Goal: Task Accomplishment & Management: Manage account settings

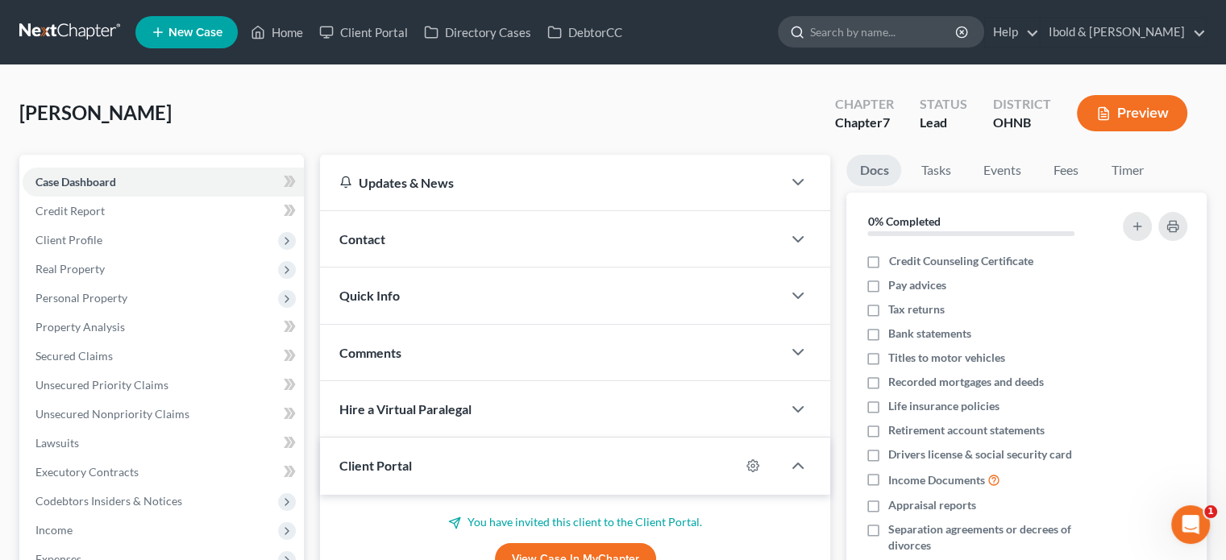
click at [902, 28] on input "search" at bounding box center [883, 32] width 147 height 30
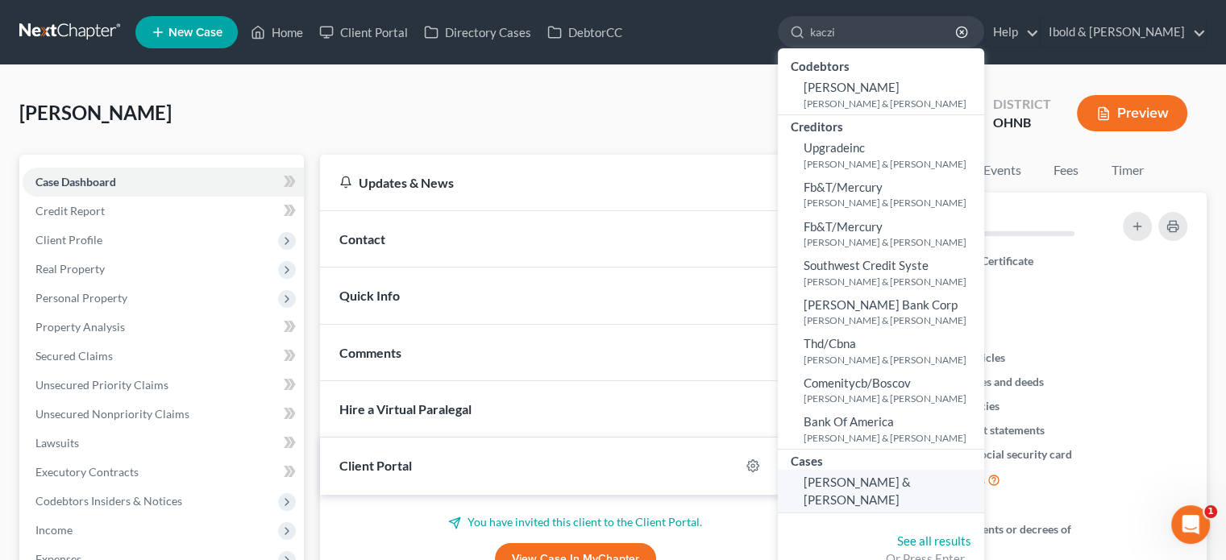
type input "kaczi"
click at [882, 489] on span "[PERSON_NAME] & [PERSON_NAME]" at bounding box center [857, 490] width 107 height 31
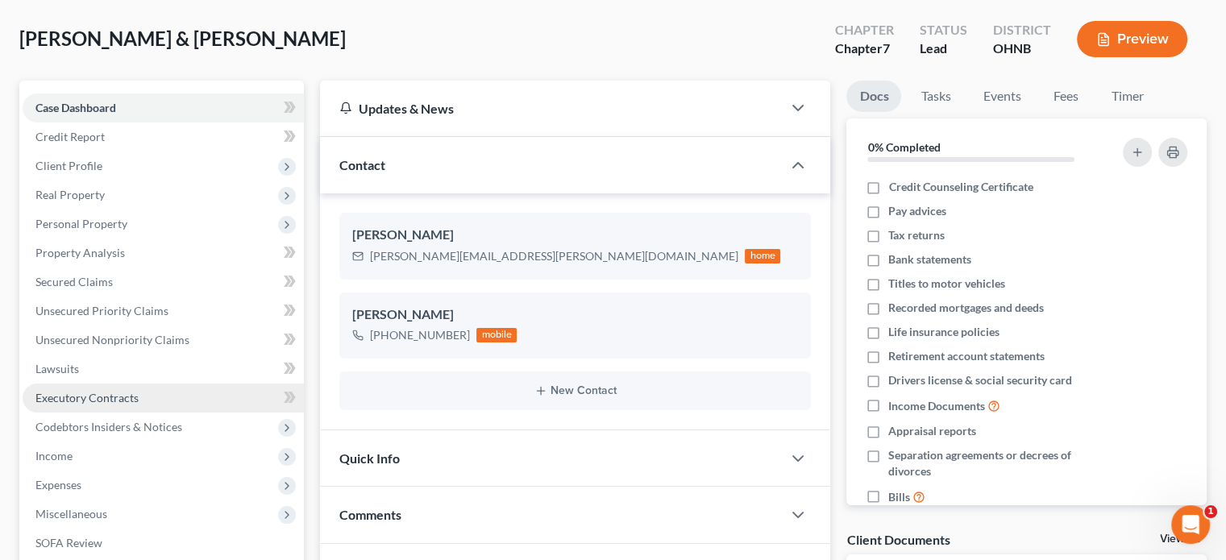
scroll to position [161, 0]
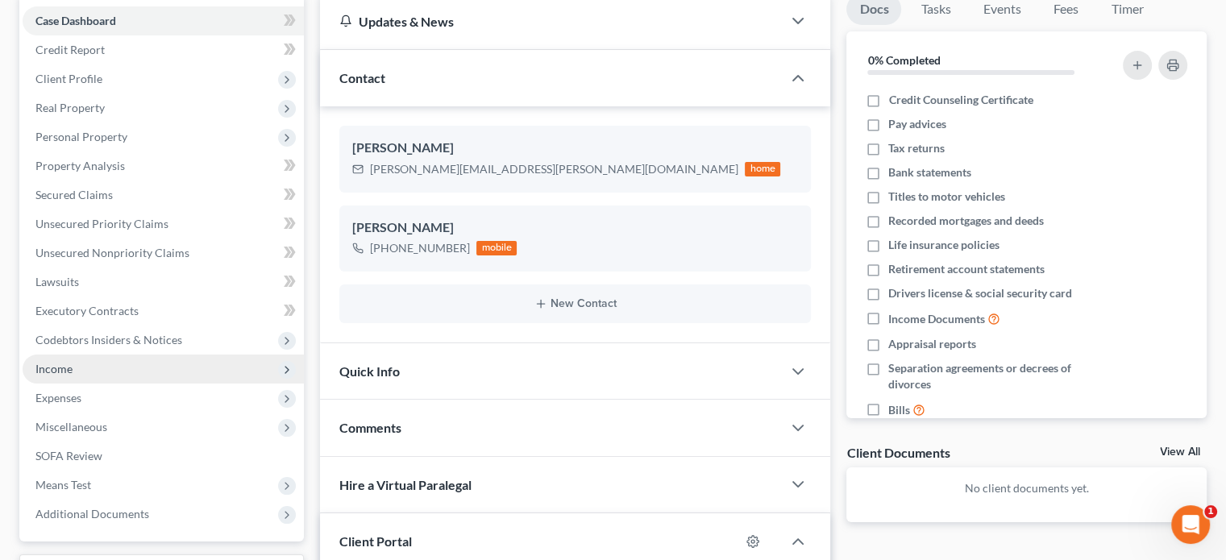
click at [76, 373] on span "Income" at bounding box center [163, 369] width 281 height 29
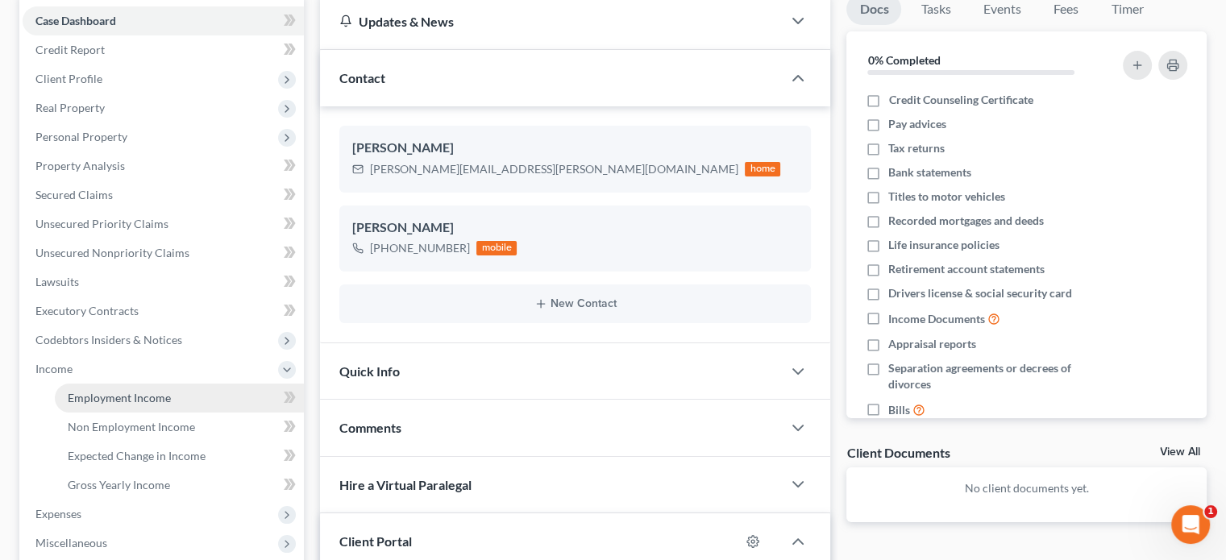
click at [102, 403] on span "Employment Income" at bounding box center [119, 398] width 103 height 14
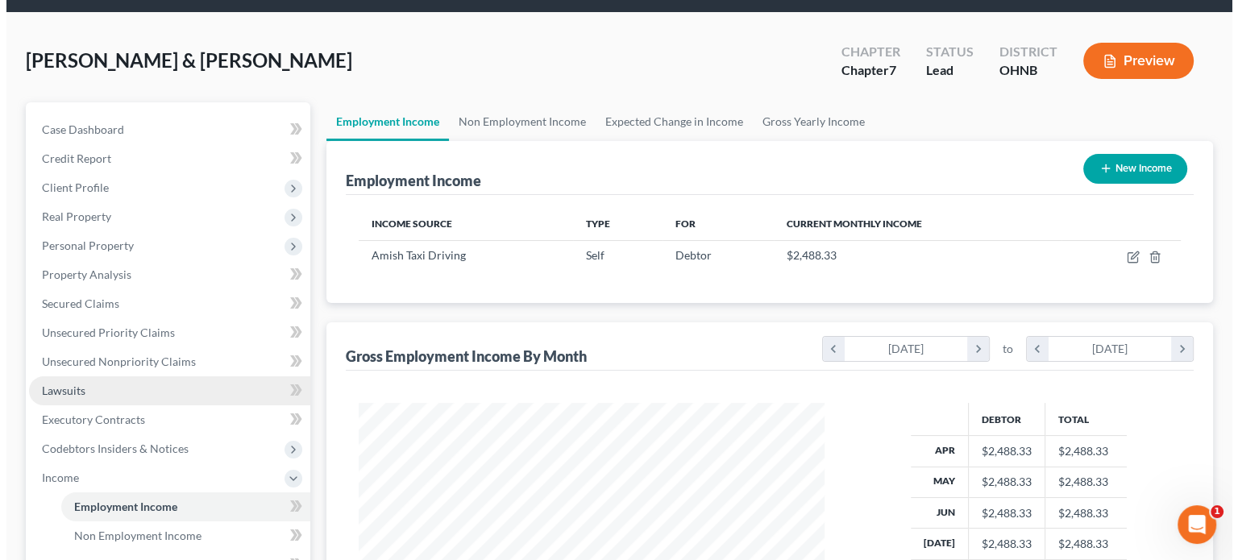
scroll to position [81, 0]
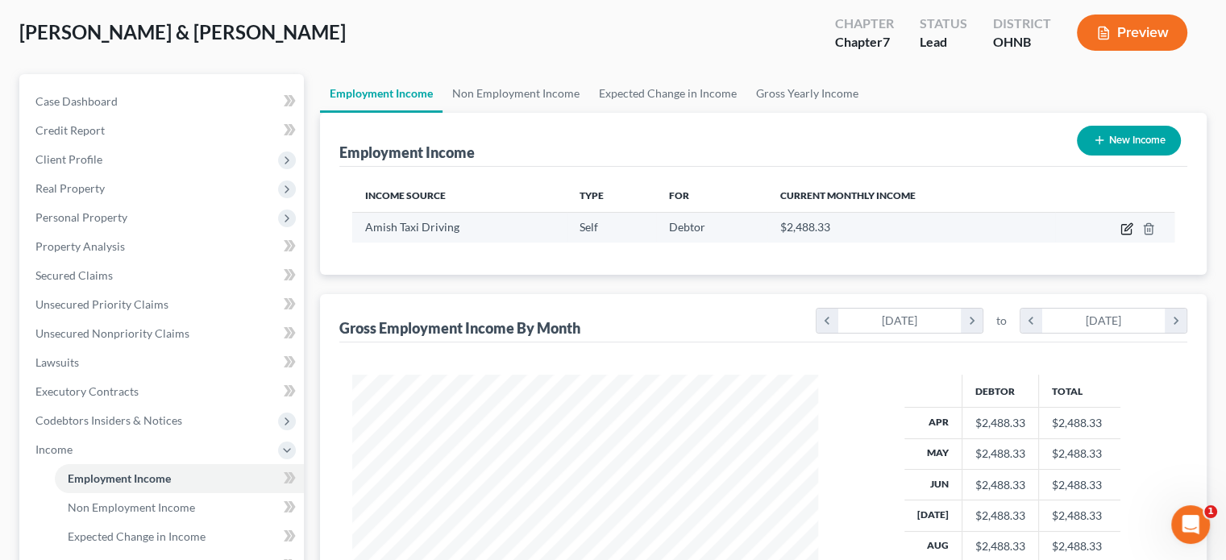
click at [1123, 229] on icon "button" at bounding box center [1126, 228] width 13 height 13
select select "1"
select select "0"
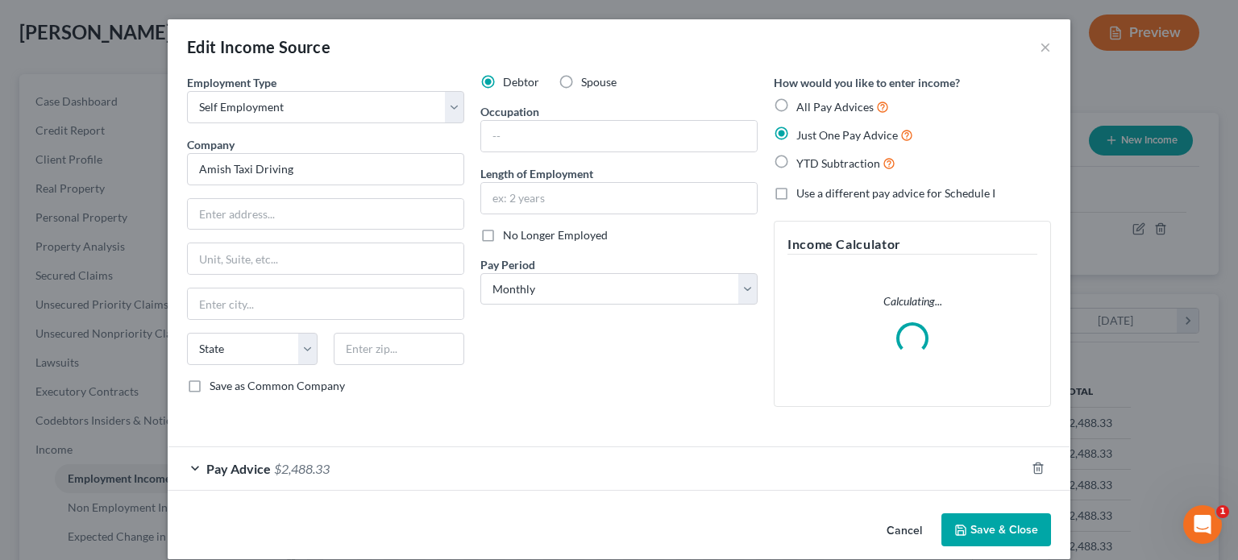
scroll to position [18, 0]
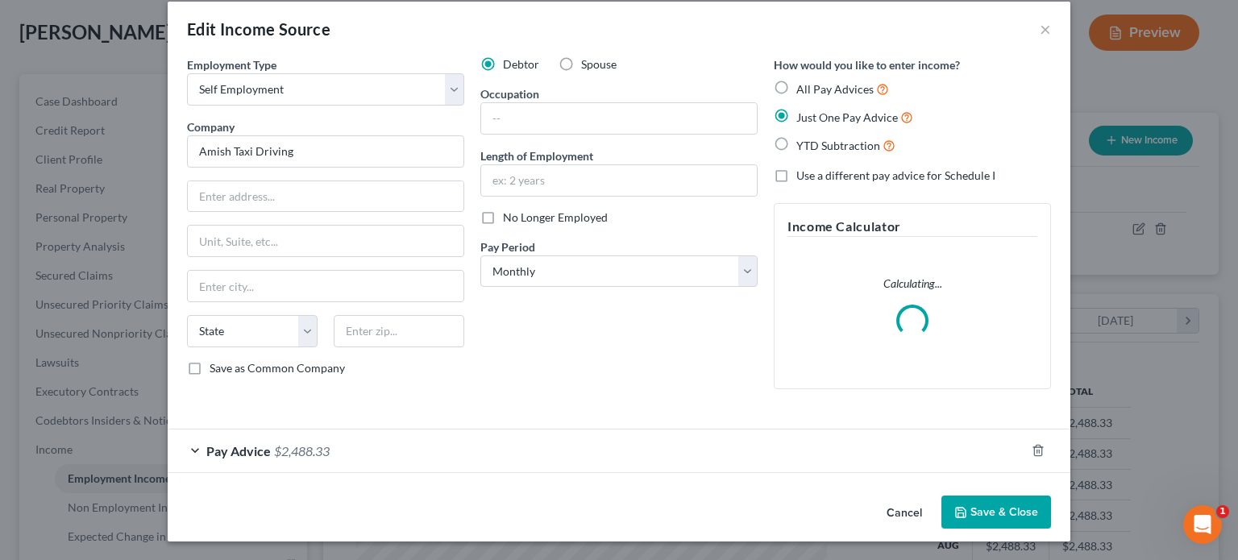
click at [312, 454] on span "$2,488.33" at bounding box center [302, 450] width 56 height 15
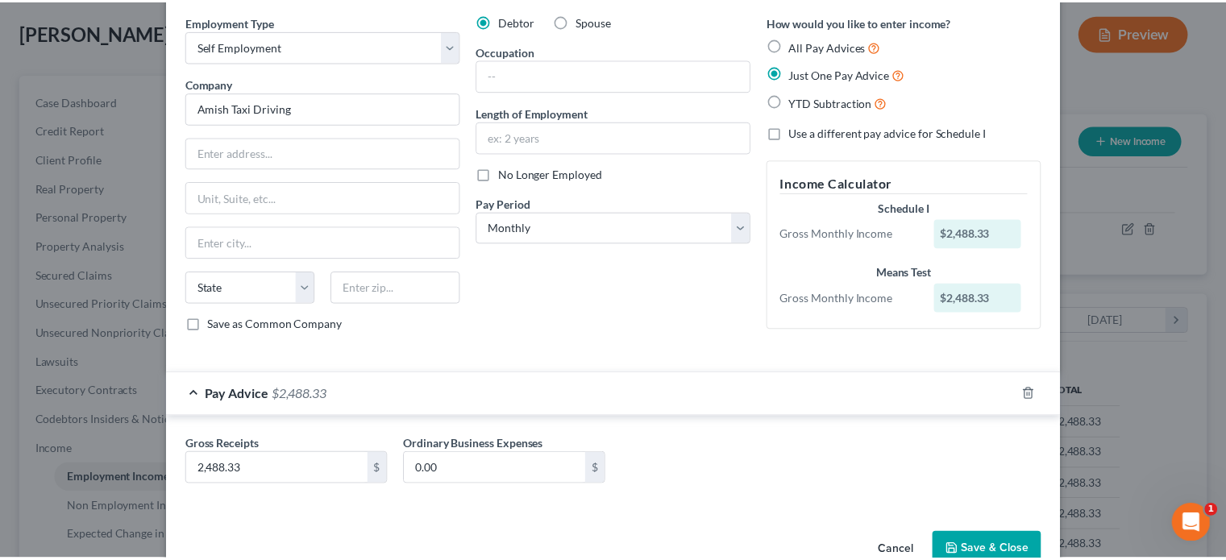
scroll to position [97, 0]
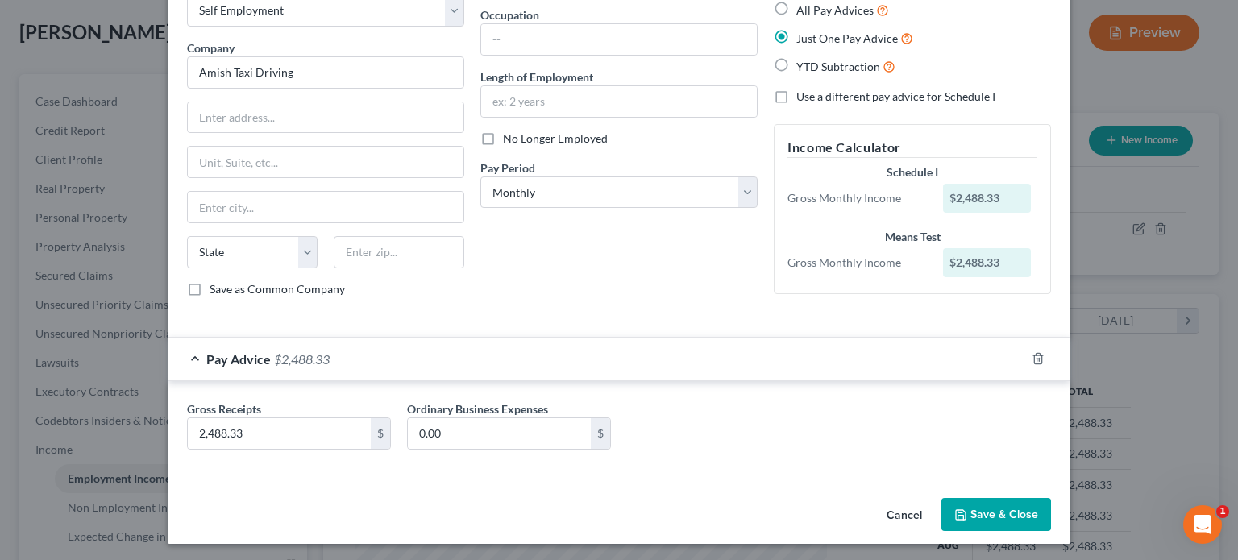
click at [1007, 512] on button "Save & Close" at bounding box center [996, 515] width 110 height 34
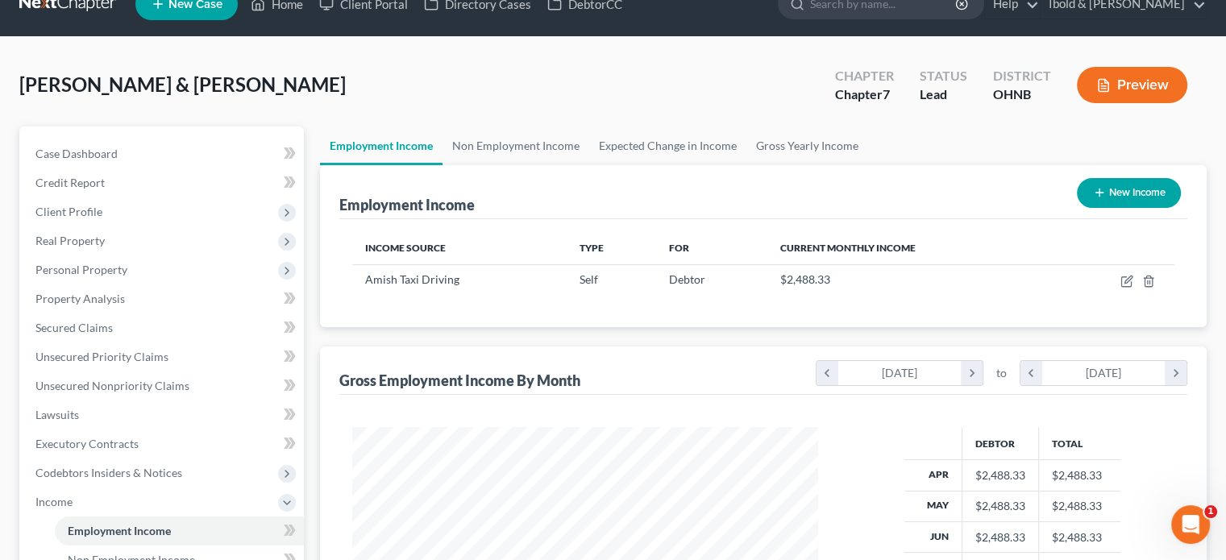
scroll to position [0, 0]
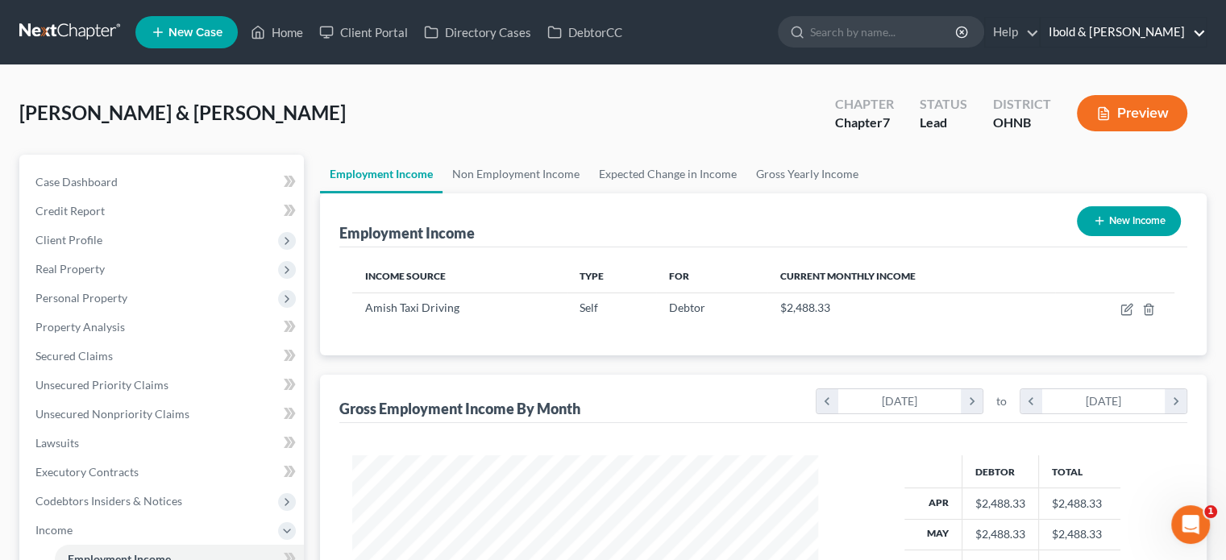
click at [1151, 31] on link "Ibold & [PERSON_NAME]" at bounding box center [1123, 32] width 165 height 29
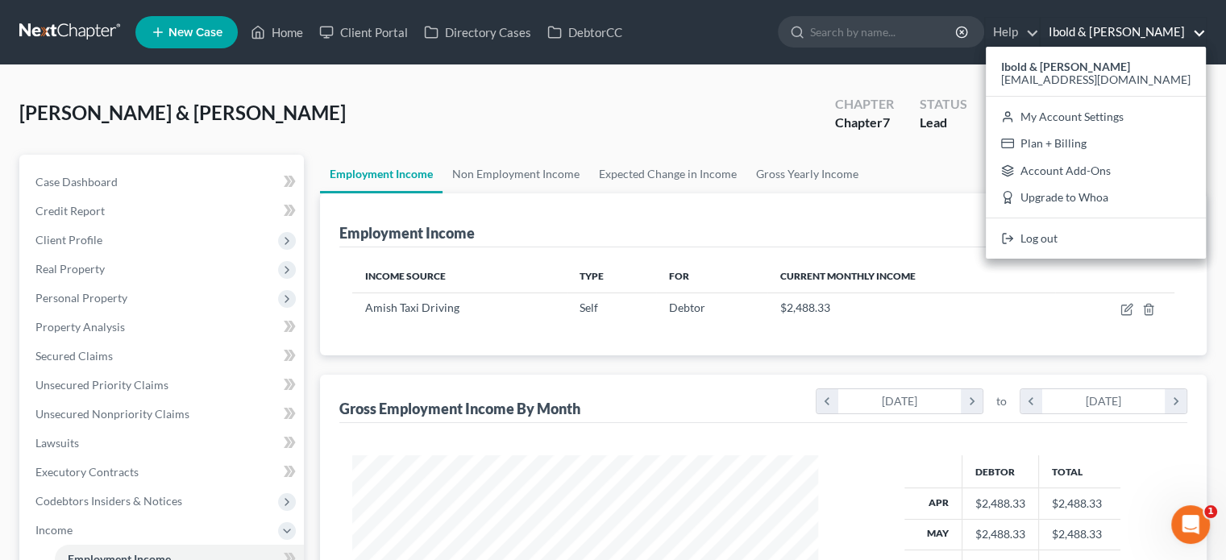
click at [1122, 93] on div "Ibold & [PERSON_NAME] [EMAIL_ADDRESS][DOMAIN_NAME] My Account Settings Plan + B…" at bounding box center [1096, 153] width 220 height 212
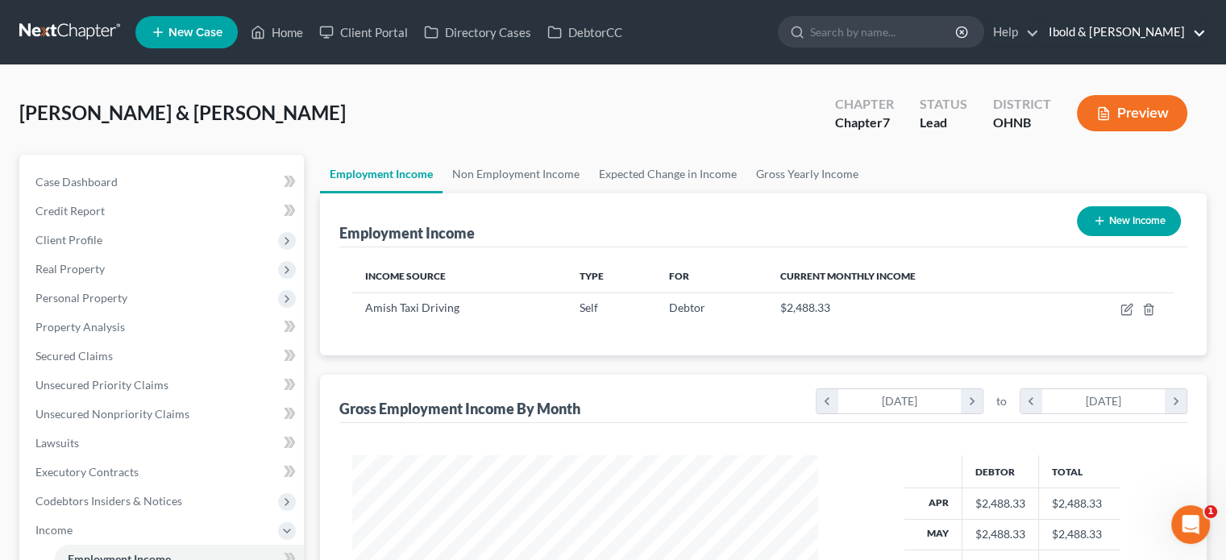
click at [1125, 31] on link "Ibold & [PERSON_NAME]" at bounding box center [1123, 32] width 165 height 29
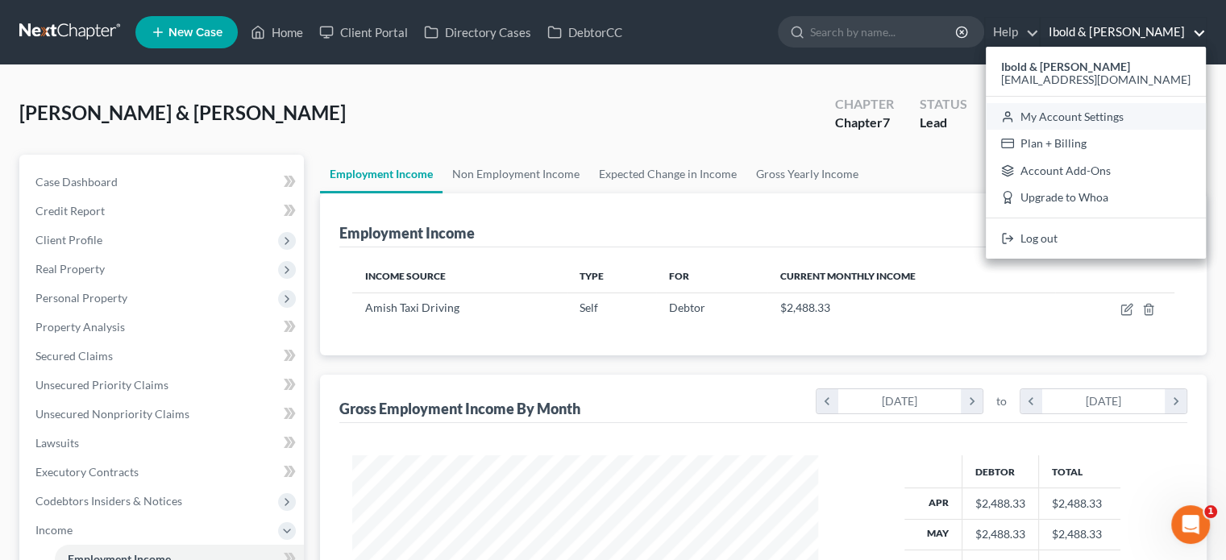
click at [1126, 122] on link "My Account Settings" at bounding box center [1096, 116] width 220 height 27
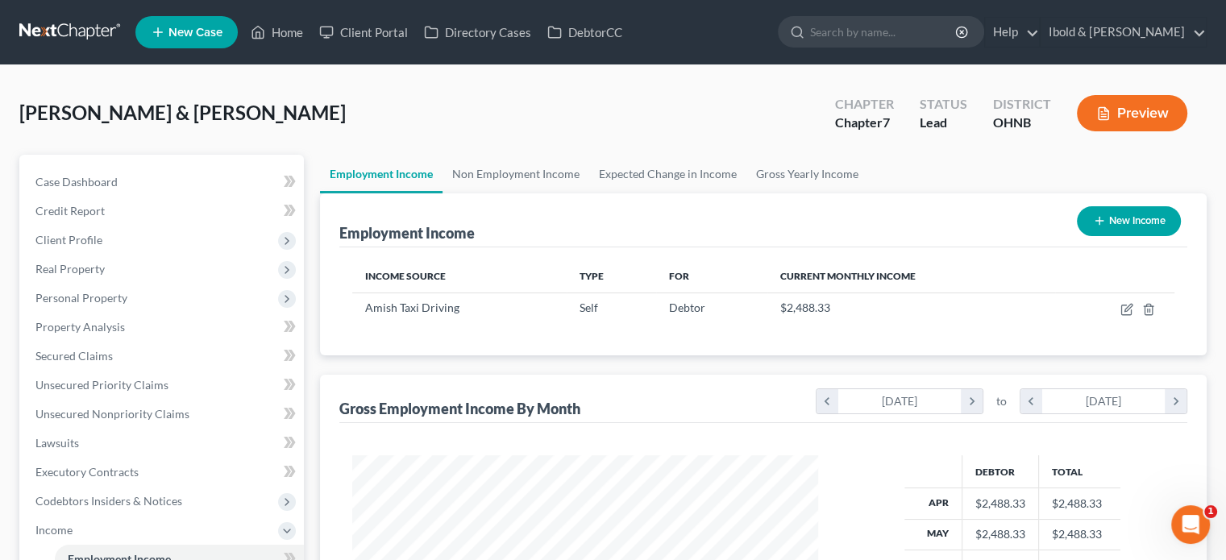
select select "61"
select select "24"
select select "36"
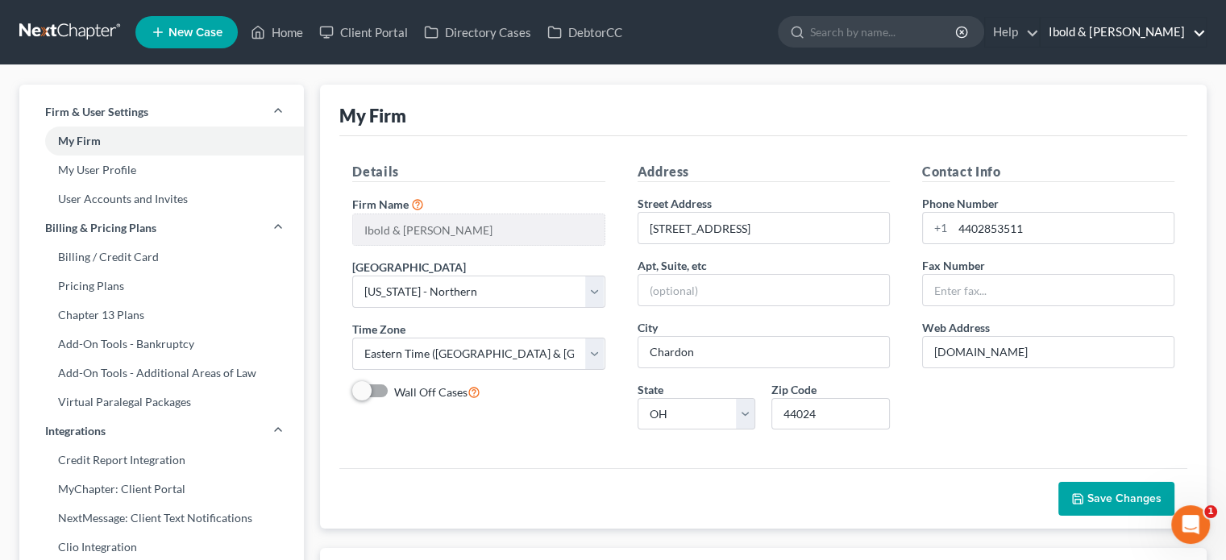
click at [1142, 42] on link "Ibold & [PERSON_NAME]" at bounding box center [1123, 32] width 165 height 29
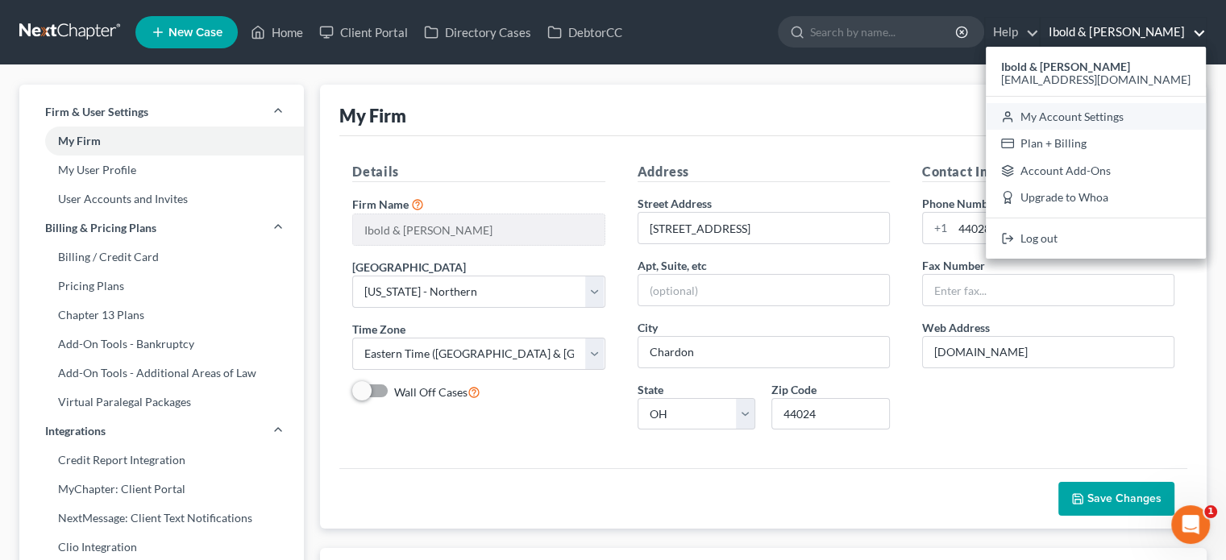
click at [1149, 120] on link "My Account Settings" at bounding box center [1096, 116] width 220 height 27
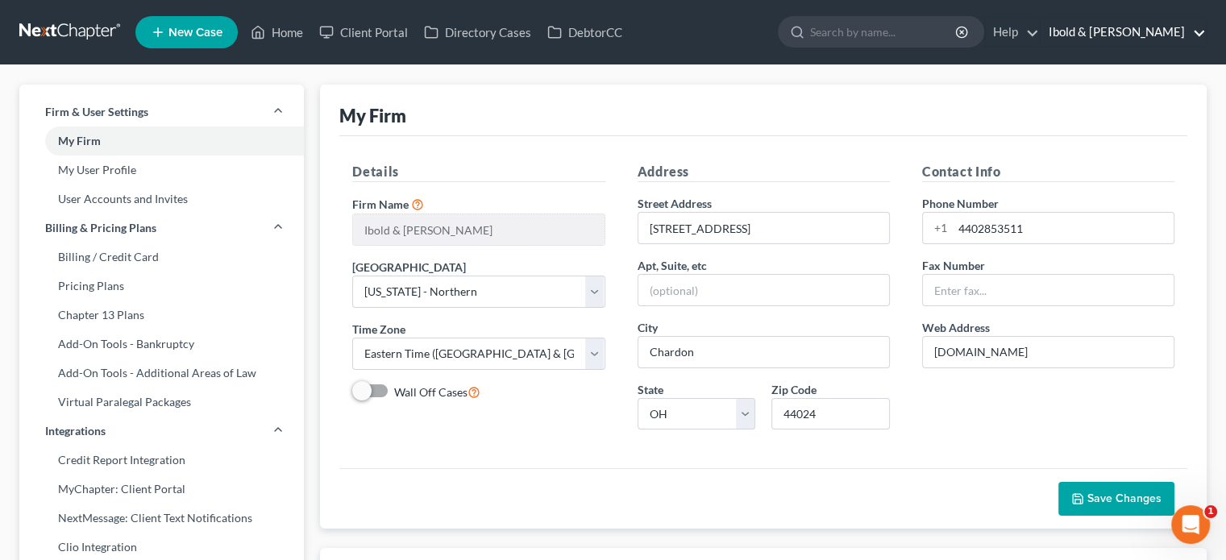
click at [1200, 39] on link "Ibold & [PERSON_NAME]" at bounding box center [1123, 32] width 165 height 29
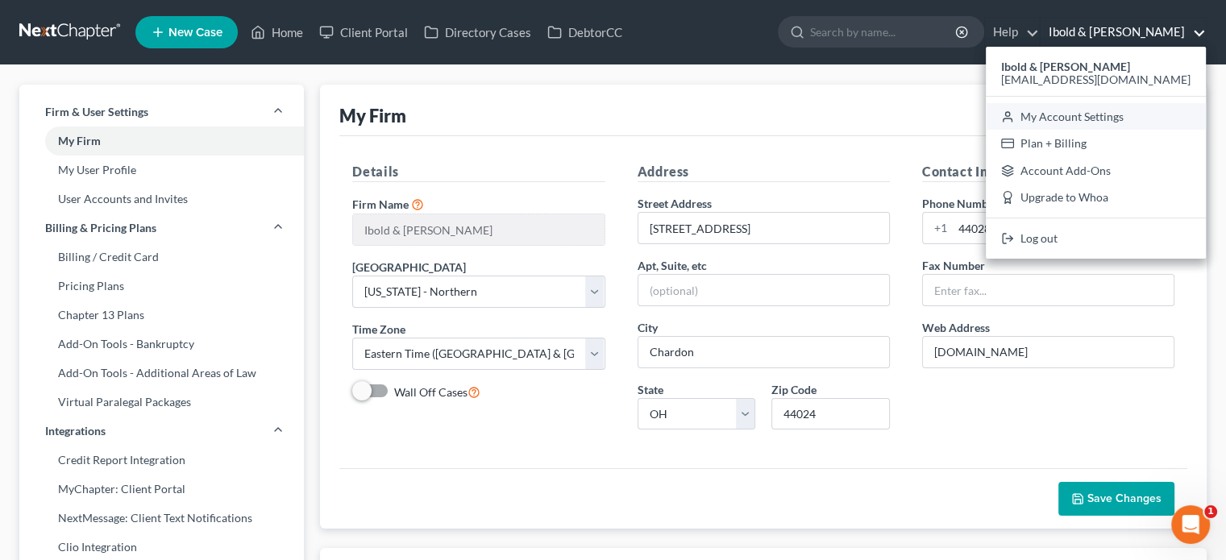
click at [1128, 120] on link "My Account Settings" at bounding box center [1096, 116] width 220 height 27
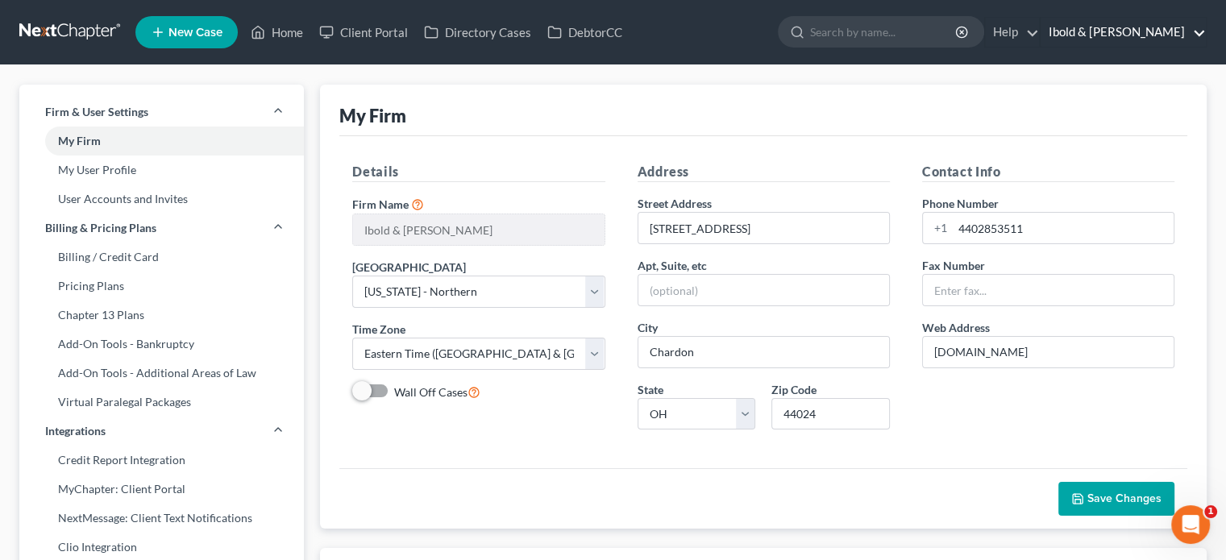
click at [1190, 35] on link "Ibold & [PERSON_NAME]" at bounding box center [1123, 32] width 165 height 29
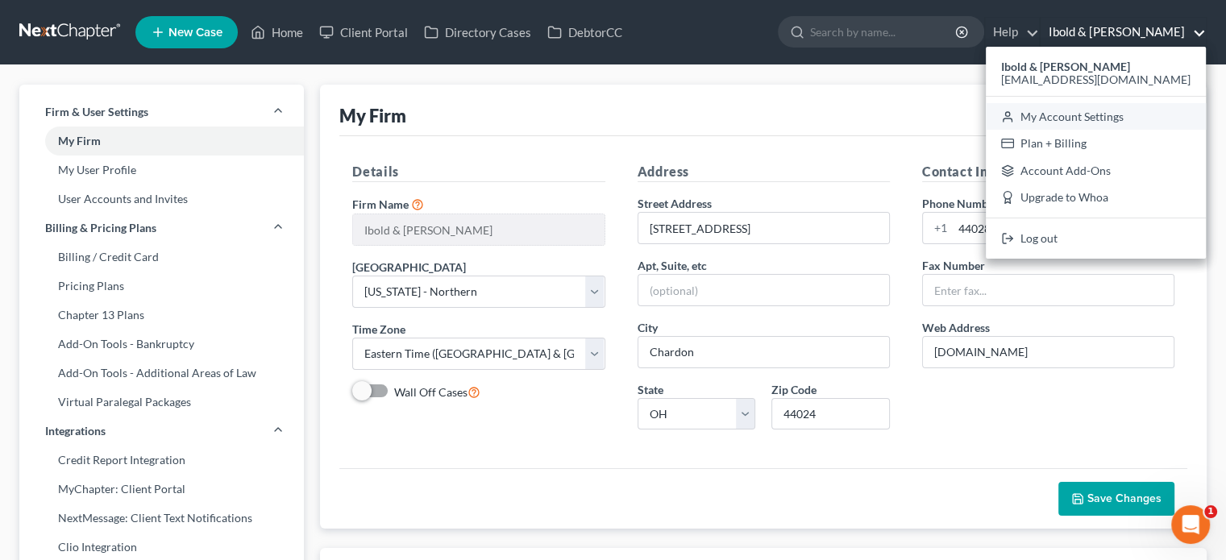
click at [1103, 117] on link "My Account Settings" at bounding box center [1096, 116] width 220 height 27
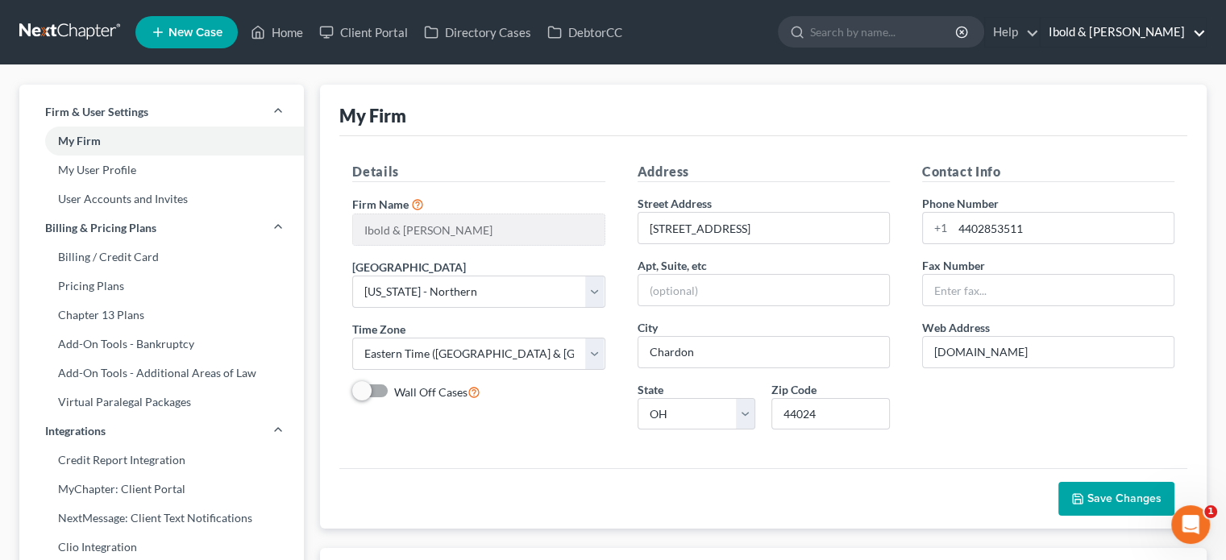
click at [1173, 28] on link "Ibold & [PERSON_NAME]" at bounding box center [1123, 32] width 165 height 29
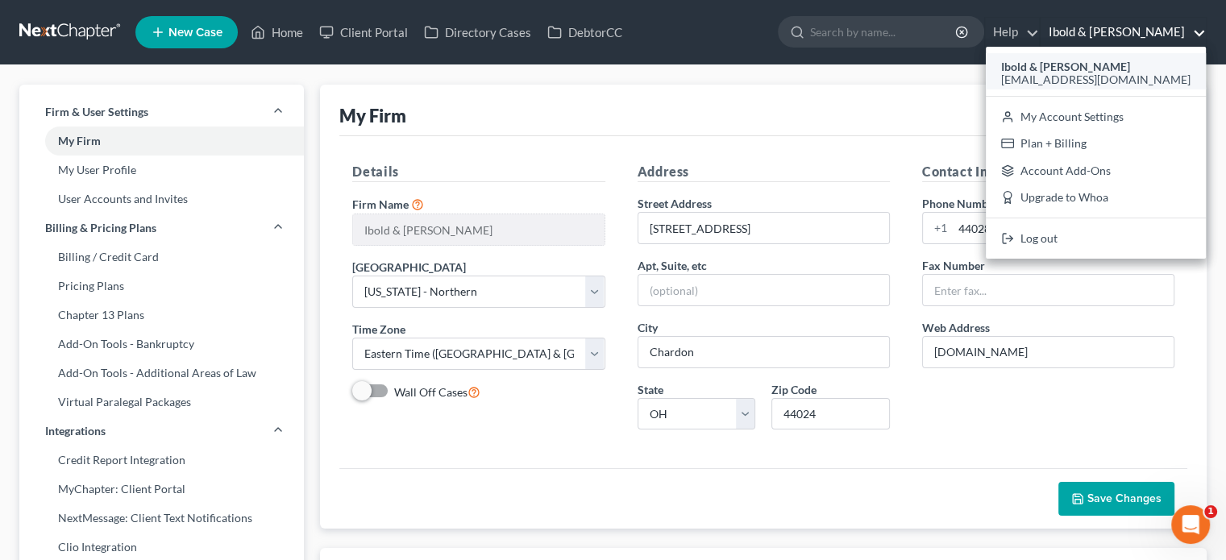
click at [1138, 84] on span "[EMAIL_ADDRESS][DOMAIN_NAME]" at bounding box center [1095, 80] width 189 height 14
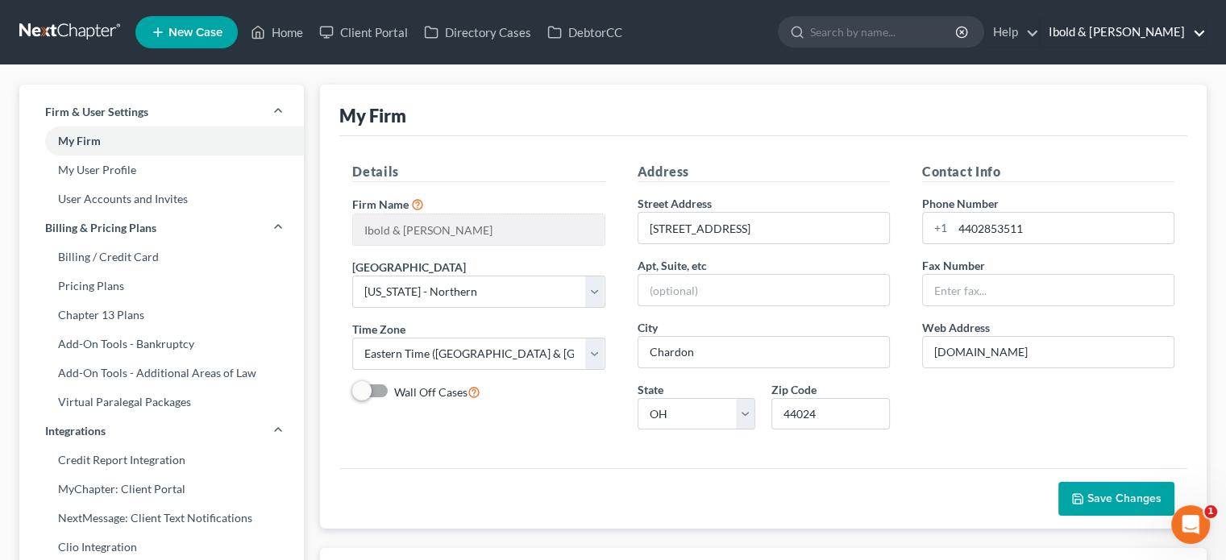
click at [1142, 25] on link "Ibold & [PERSON_NAME]" at bounding box center [1123, 32] width 165 height 29
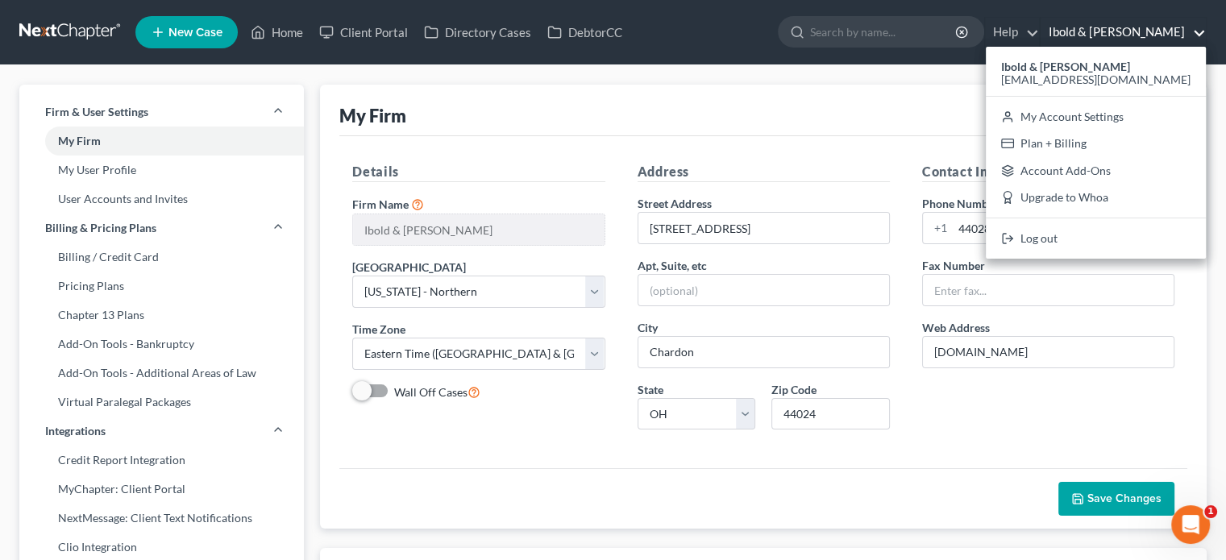
drag, startPoint x: 1112, startPoint y: 59, endPoint x: 1108, endPoint y: 68, distance: 9.7
click at [1112, 60] on strong "Ibold & [PERSON_NAME]" at bounding box center [1065, 67] width 129 height 14
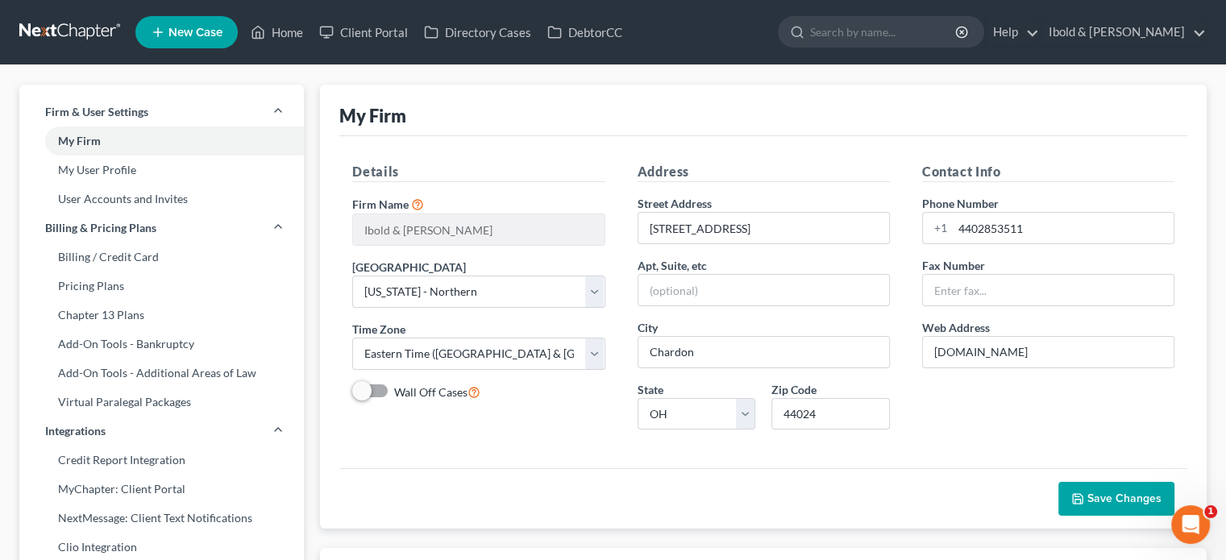
click at [1171, 25] on link "Ibold & [PERSON_NAME]" at bounding box center [1123, 32] width 165 height 29
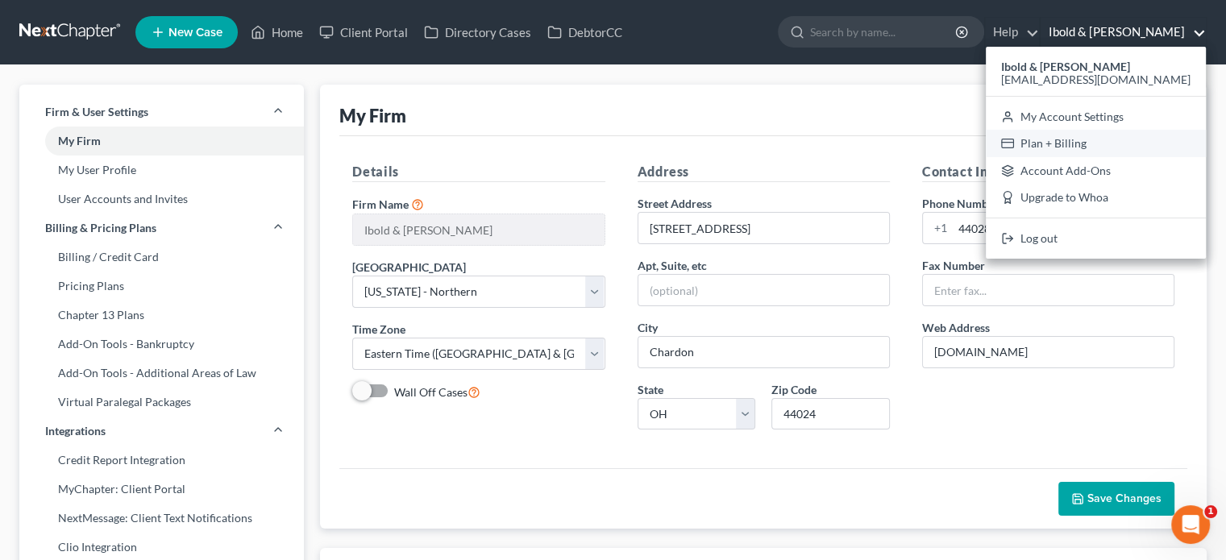
click at [1099, 141] on link "Plan + Billing" at bounding box center [1096, 143] width 220 height 27
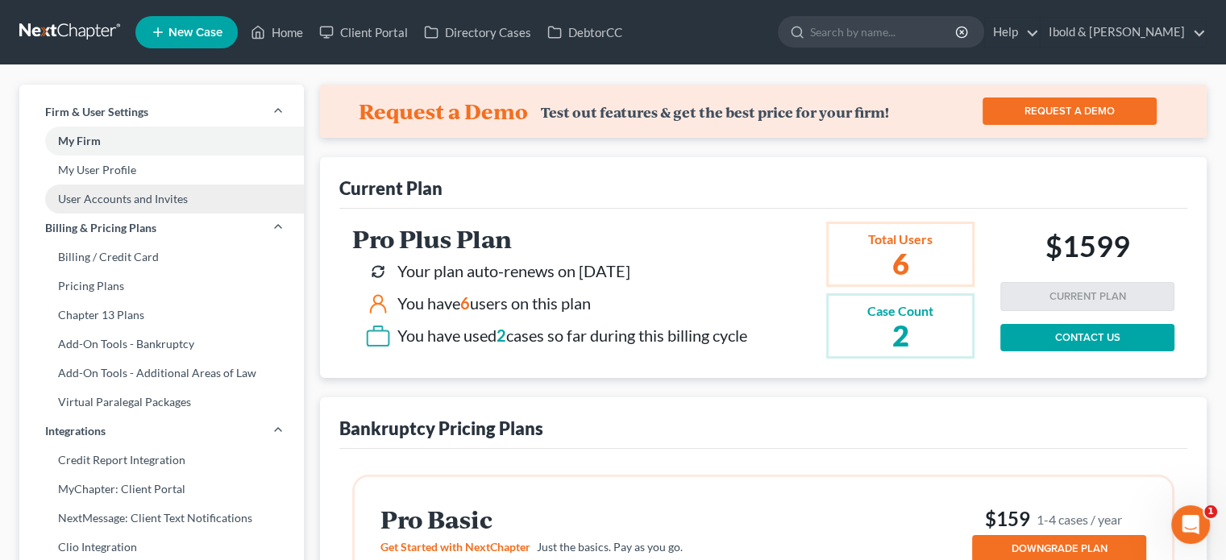
click at [97, 201] on link "User Accounts and Invites" at bounding box center [161, 199] width 285 height 29
select select "0"
select select "2"
select select "0"
select select "2"
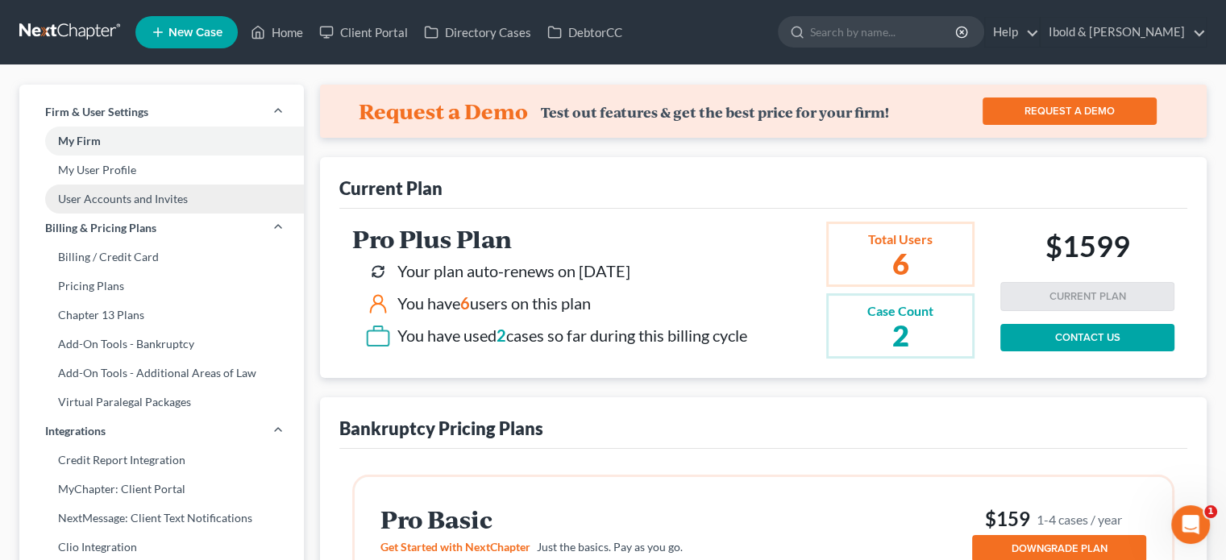
select select "2"
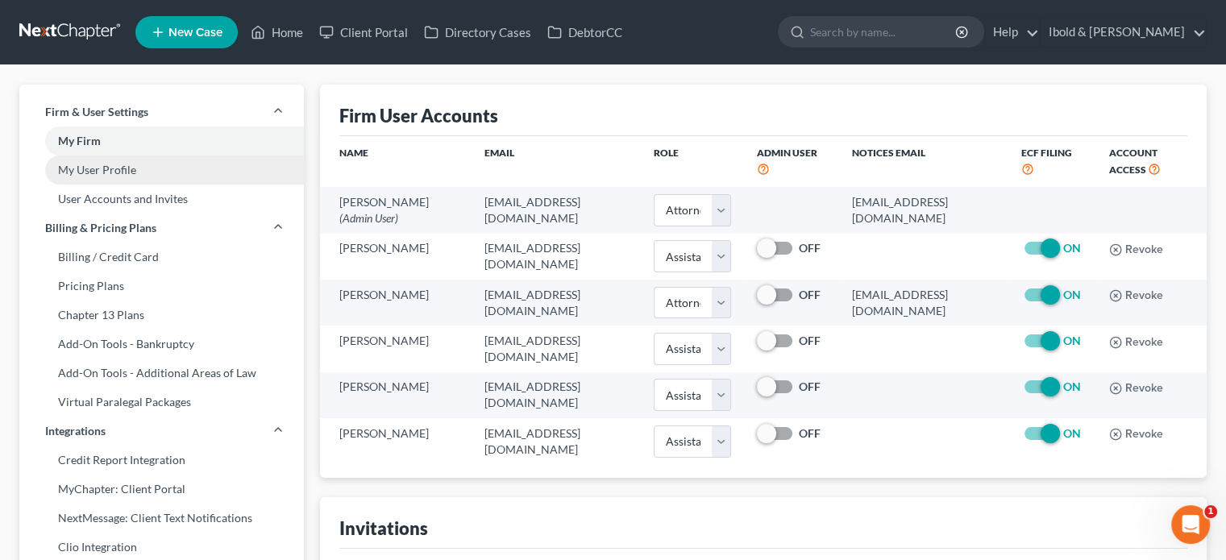
click at [126, 164] on link "My User Profile" at bounding box center [161, 170] width 285 height 29
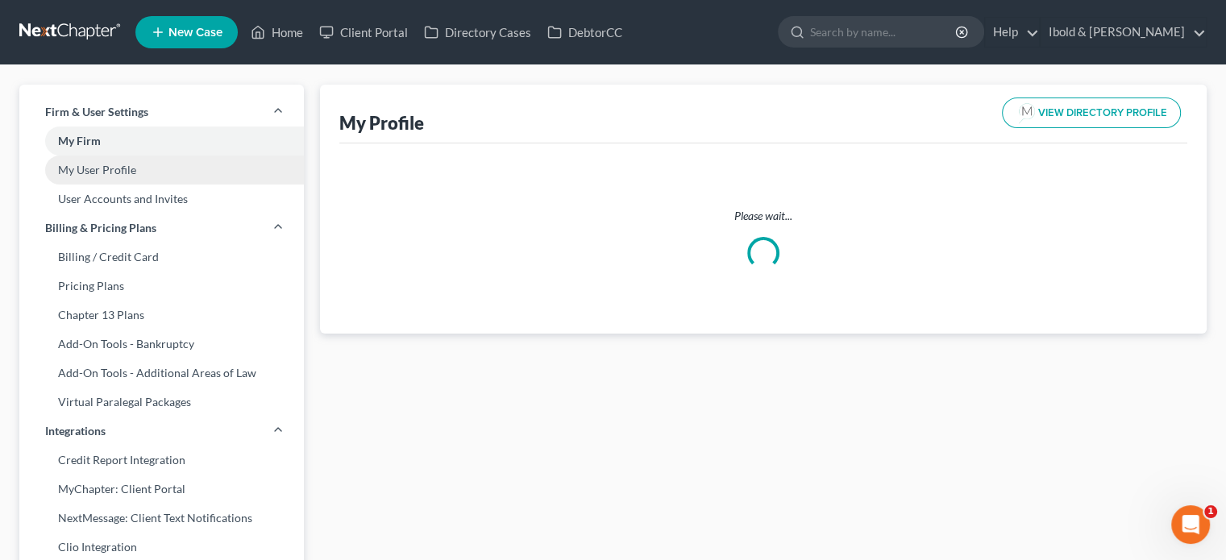
select select "36"
select select "61"
select select "attorney"
select select "1"
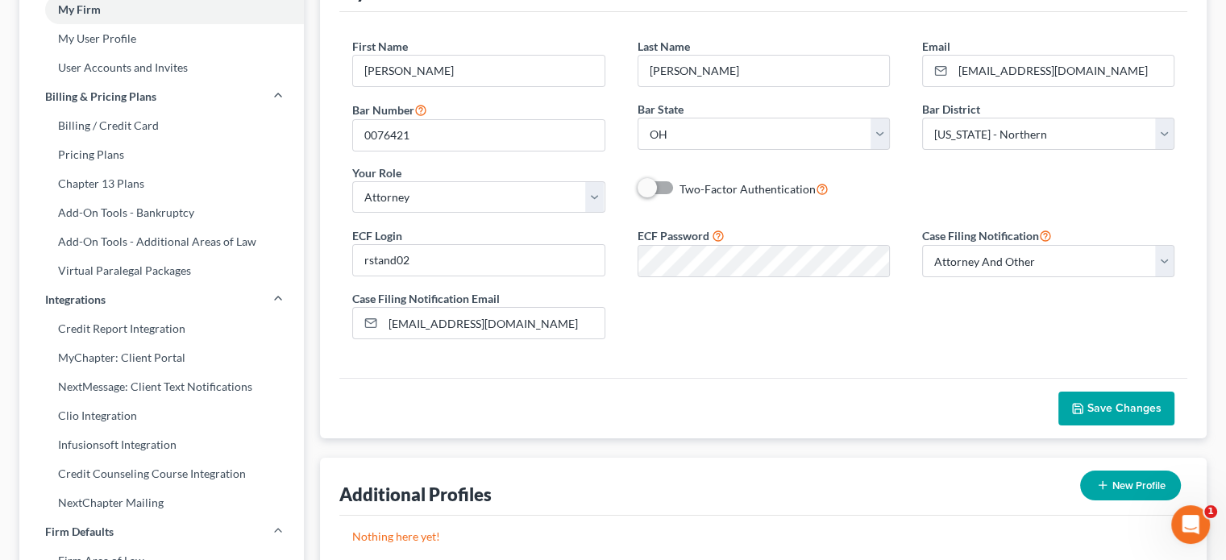
scroll to position [81, 0]
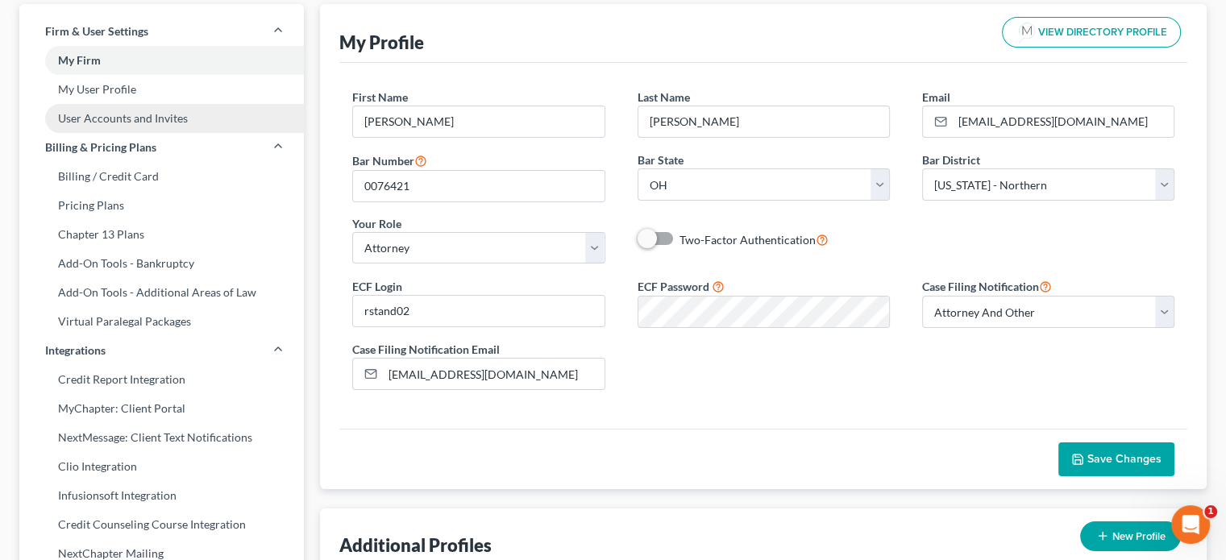
click at [105, 118] on link "User Accounts and Invites" at bounding box center [161, 118] width 285 height 29
select select "0"
select select "2"
select select "0"
select select "2"
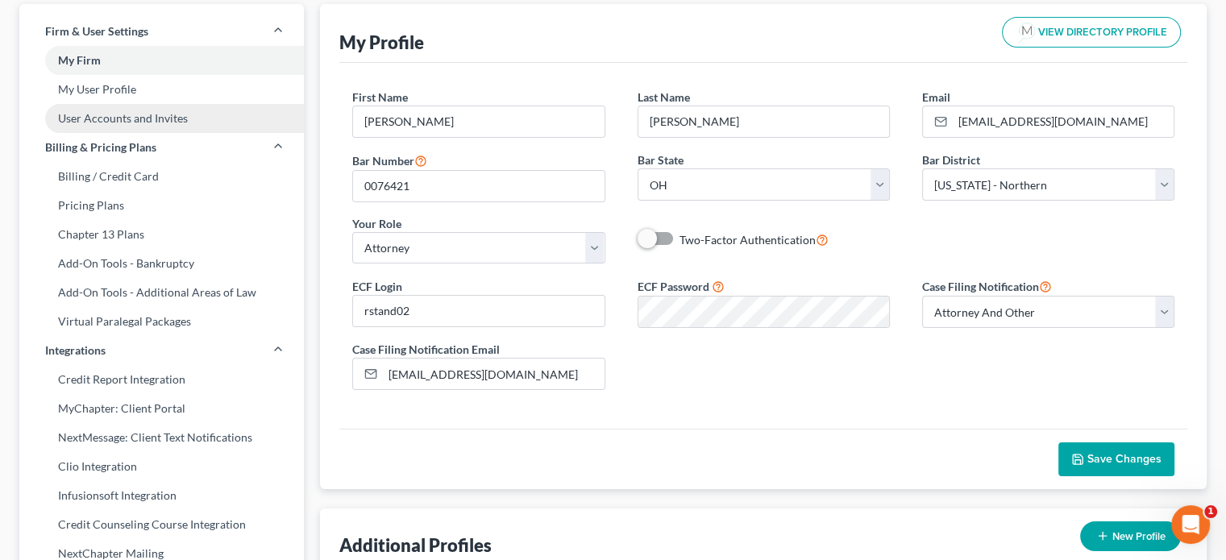
select select "2"
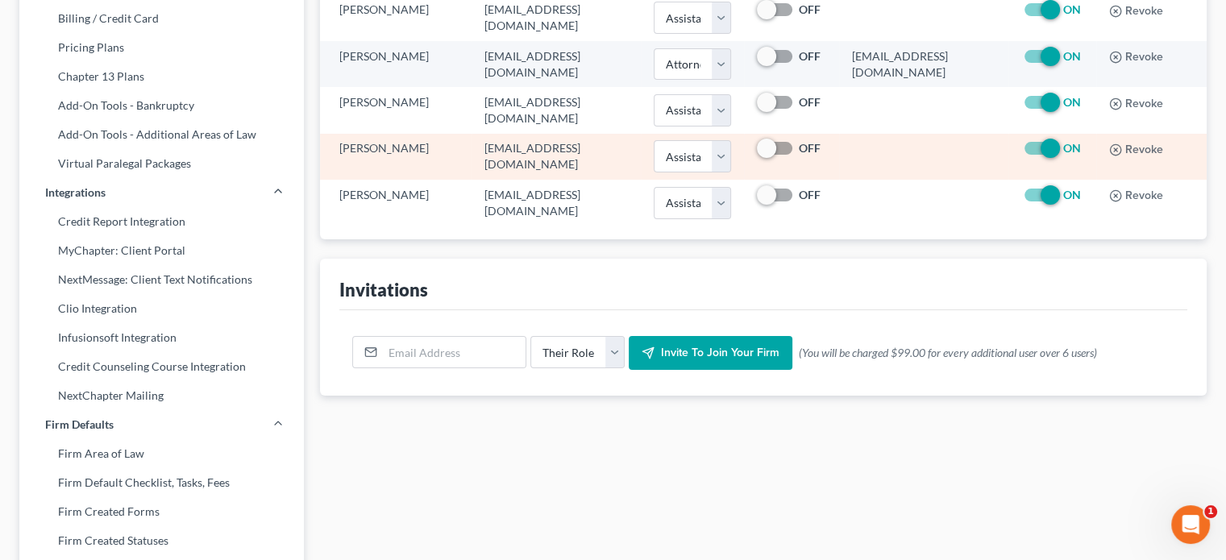
scroll to position [242, 0]
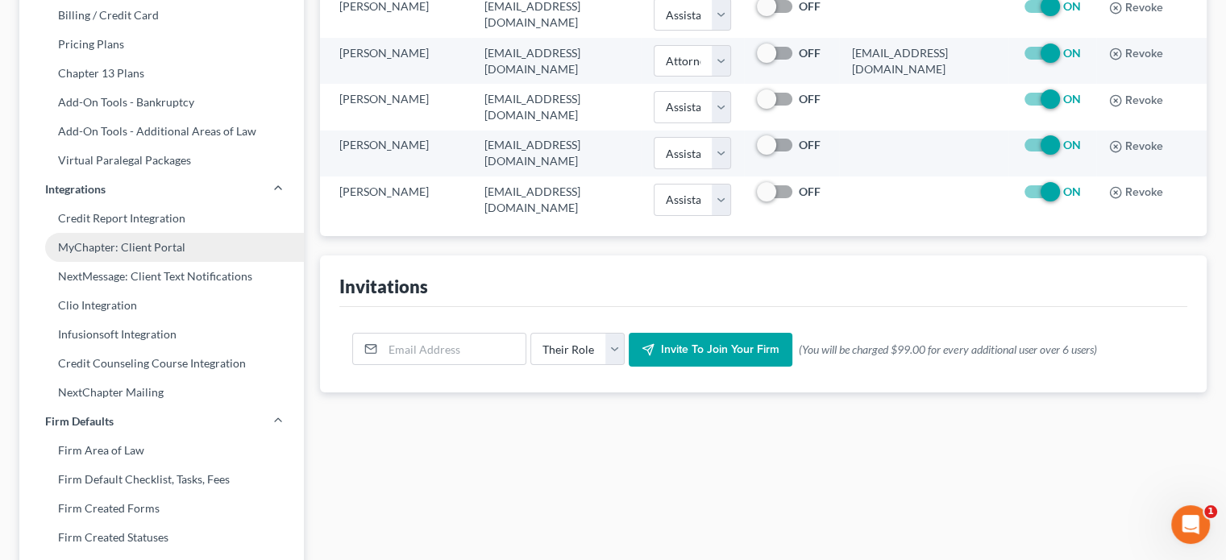
click at [126, 247] on link "MyChapter: Client Portal" at bounding box center [161, 247] width 285 height 29
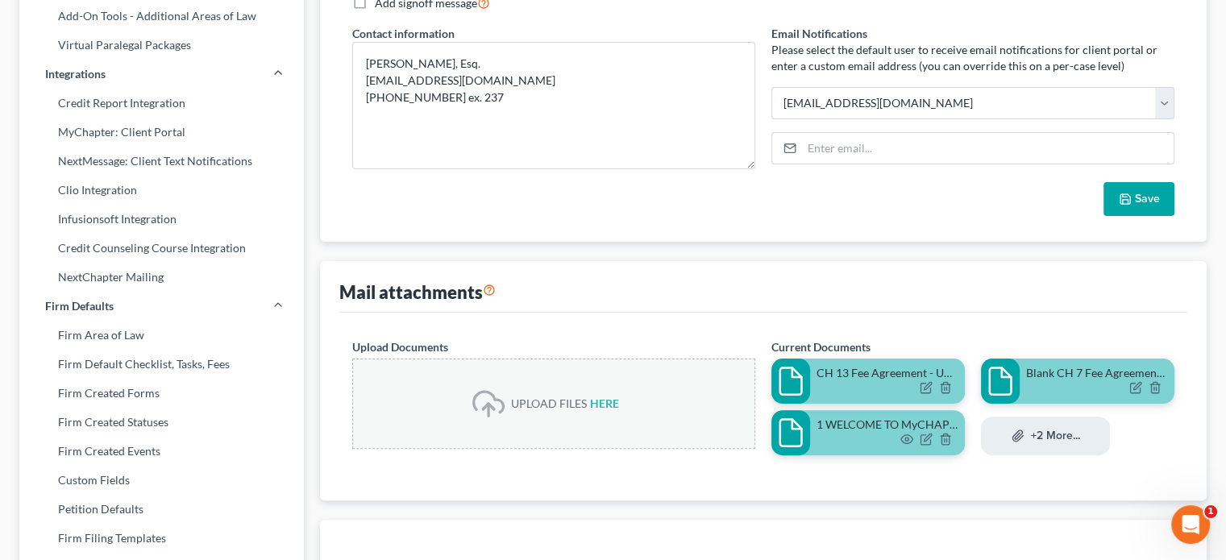
scroll to position [484, 0]
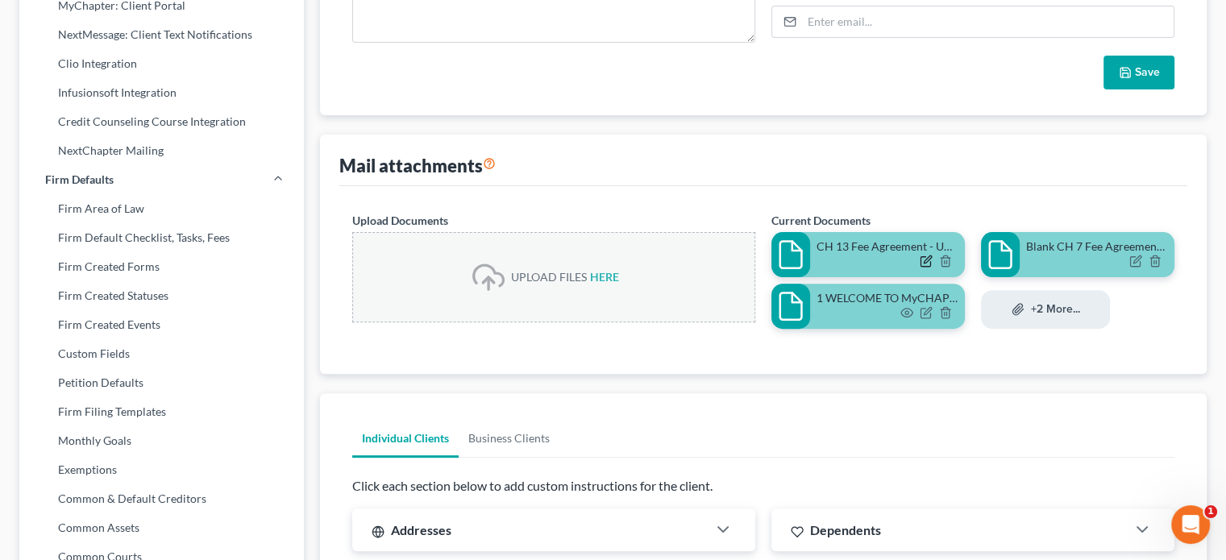
click at [925, 263] on icon "button" at bounding box center [926, 261] width 13 height 13
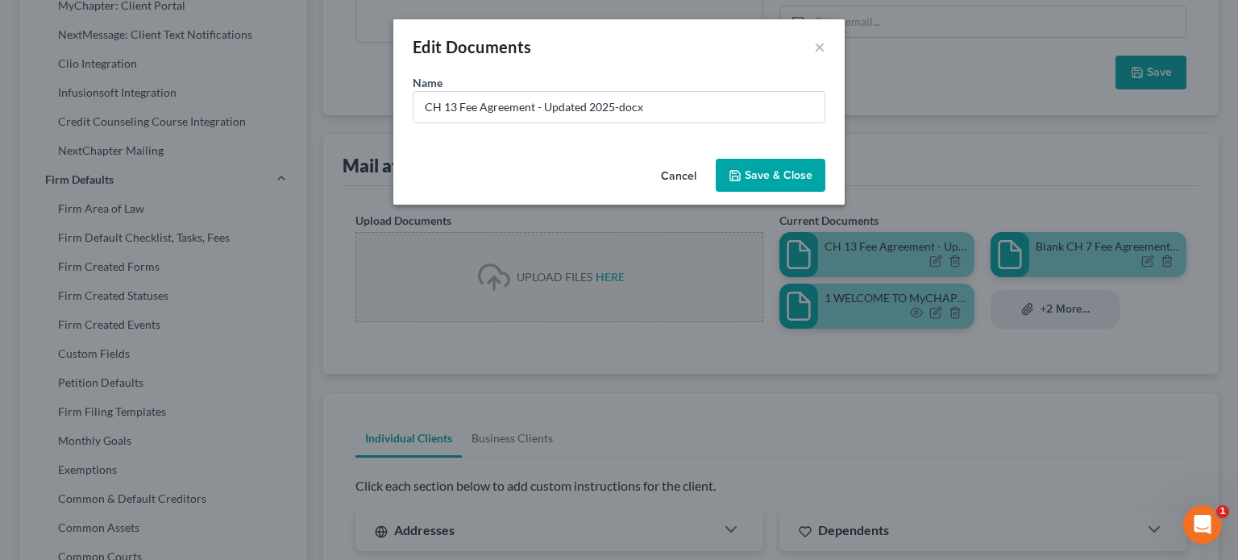
click at [753, 177] on span "Save & Close" at bounding box center [779, 175] width 68 height 14
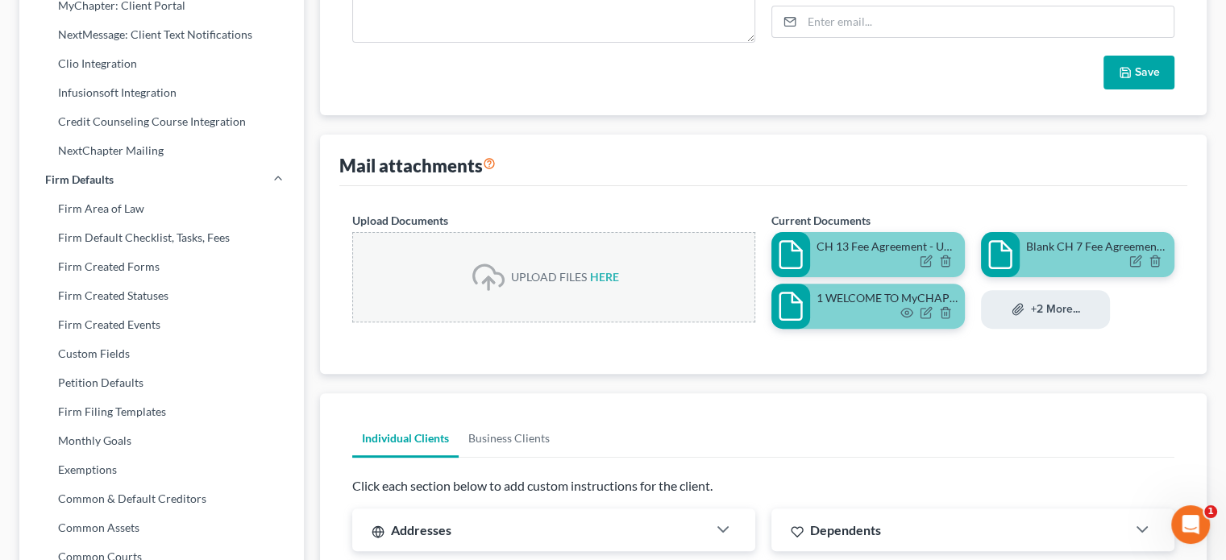
click at [836, 255] on div at bounding box center [887, 263] width 142 height 16
click at [796, 256] on icon at bounding box center [791, 255] width 32 height 32
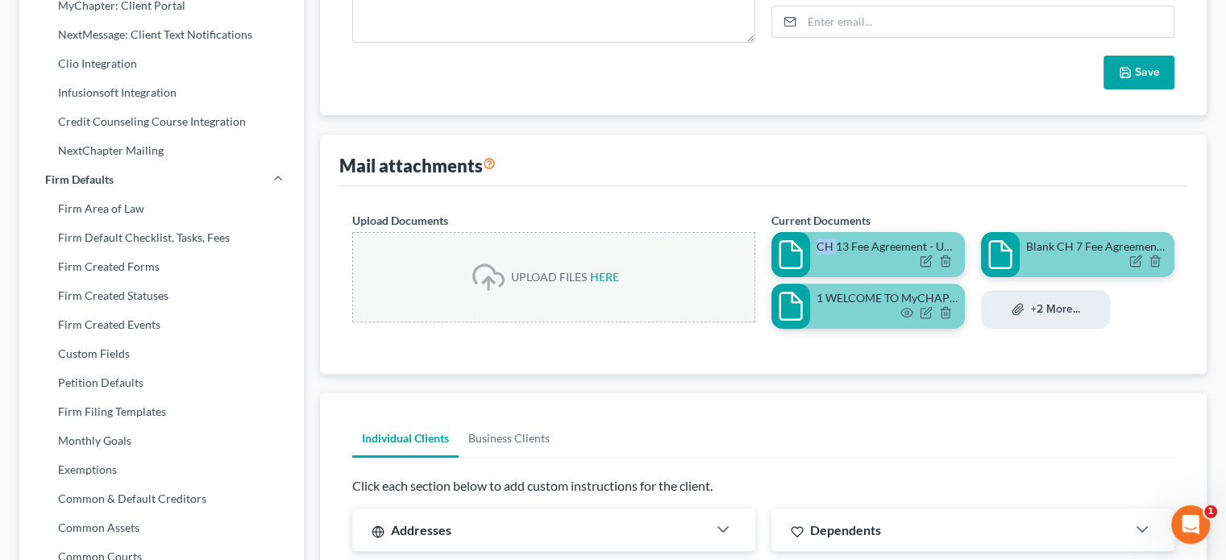
click at [796, 256] on icon at bounding box center [791, 255] width 32 height 32
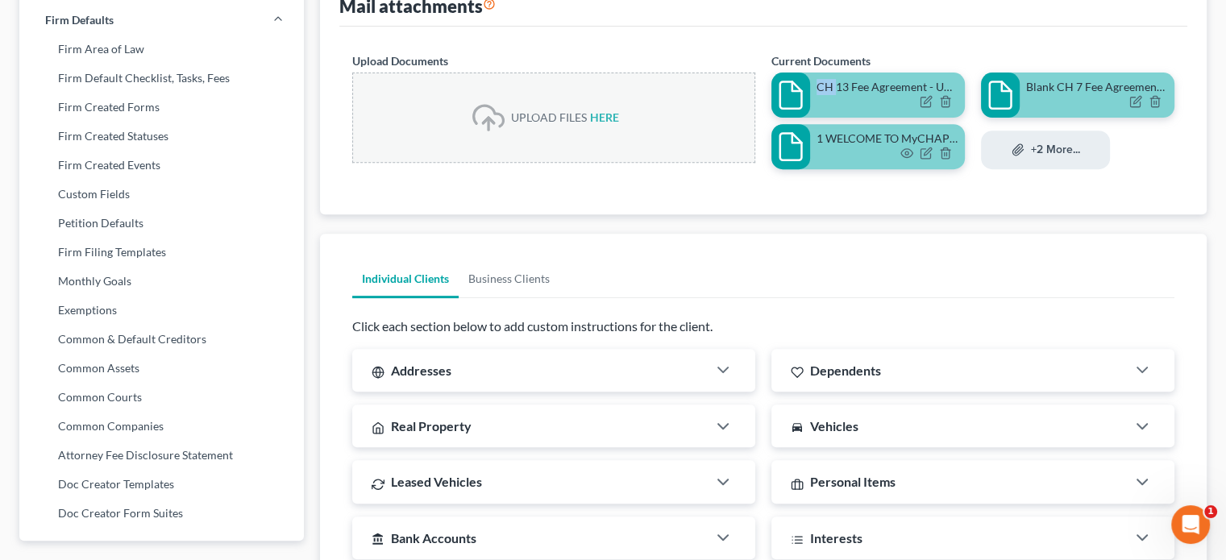
scroll to position [645, 0]
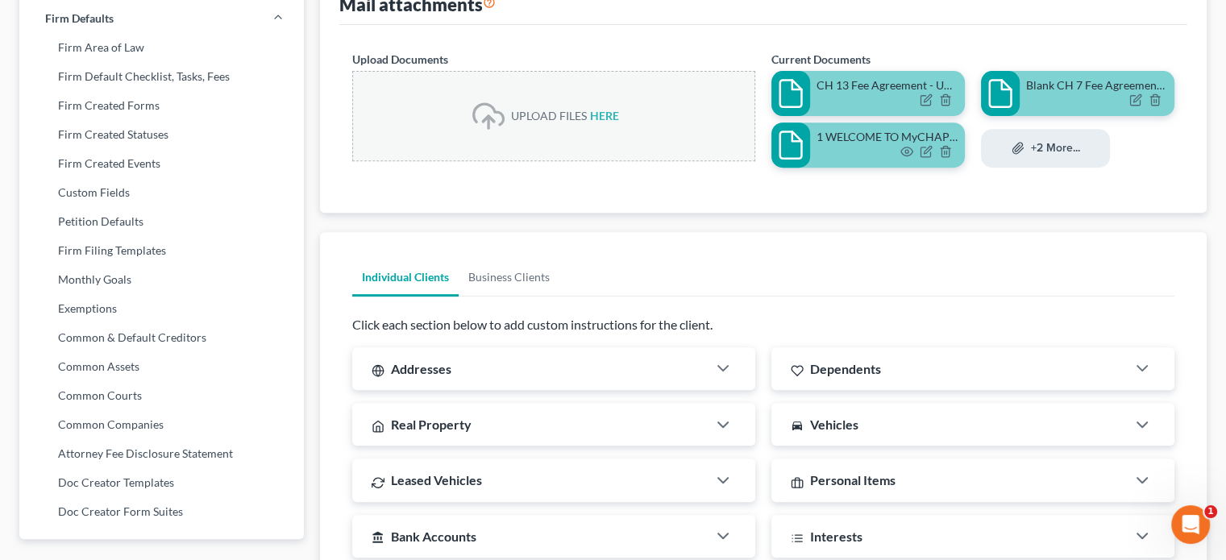
click at [854, 93] on div at bounding box center [887, 101] width 142 height 16
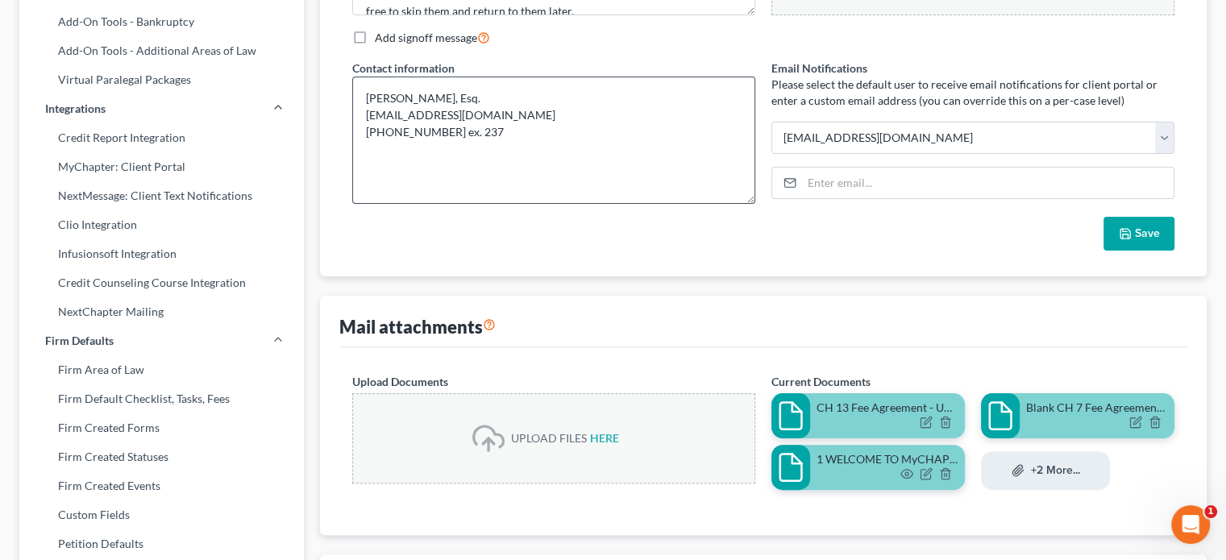
scroll to position [0, 0]
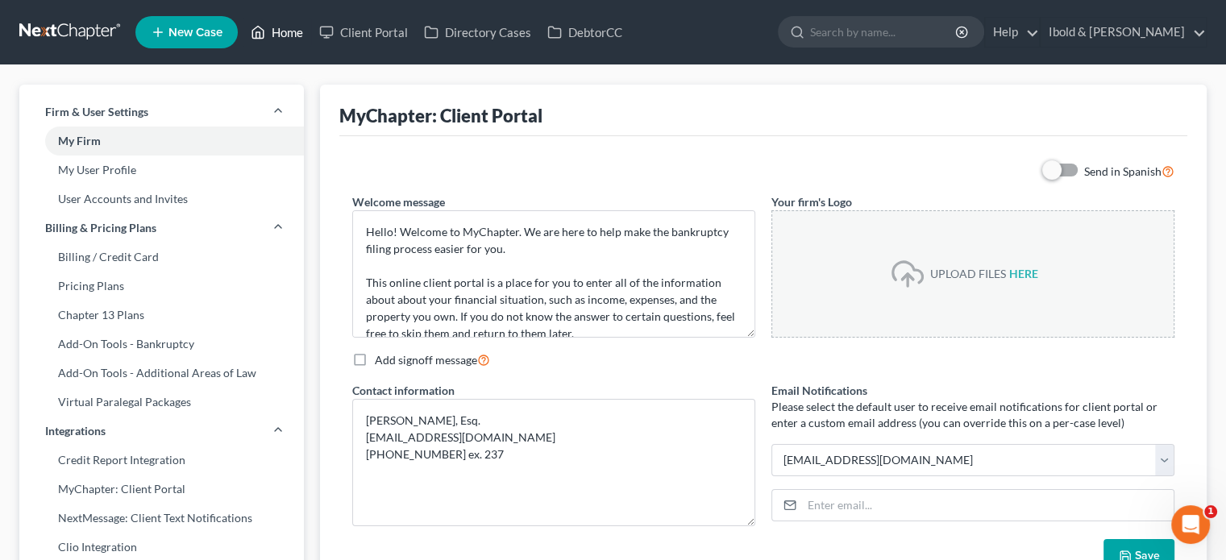
click at [281, 33] on link "Home" at bounding box center [277, 32] width 69 height 29
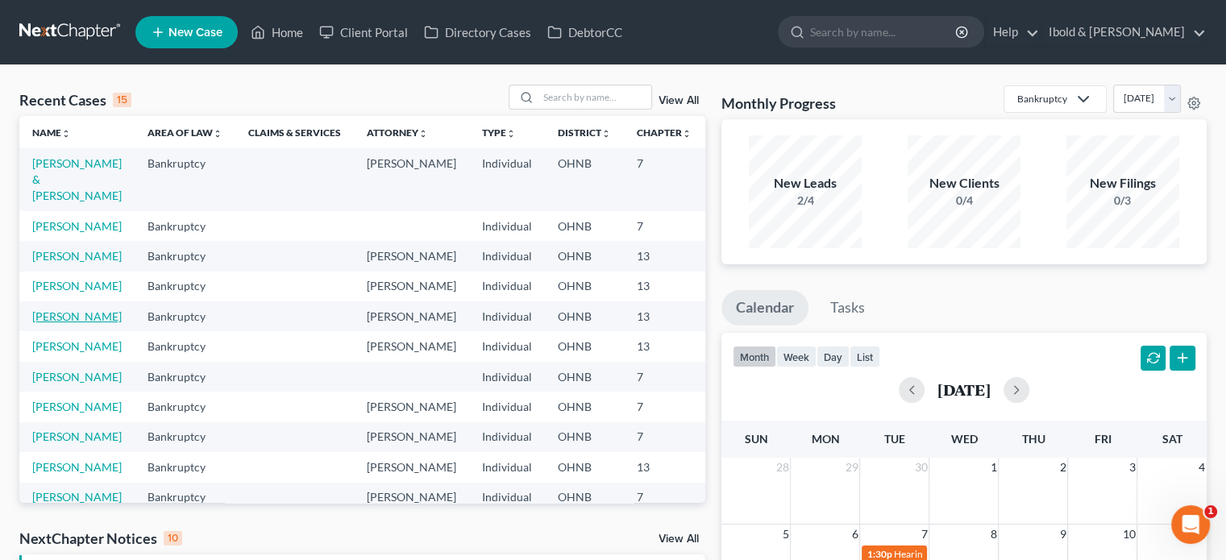
click at [46, 323] on link "[PERSON_NAME]" at bounding box center [76, 316] width 89 height 14
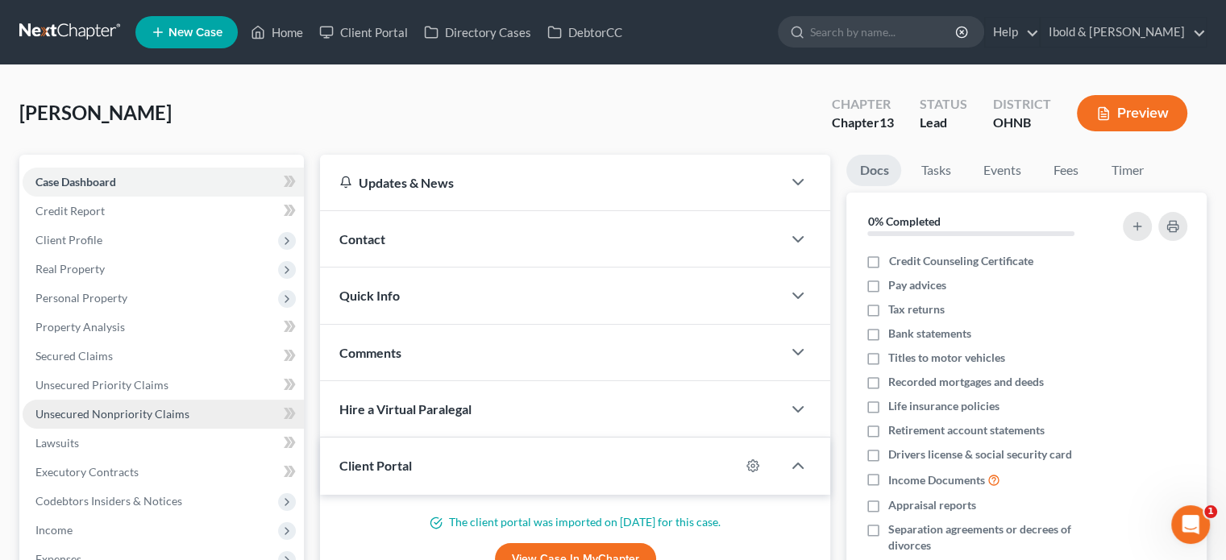
click at [108, 415] on span "Unsecured Nonpriority Claims" at bounding box center [112, 414] width 154 height 14
